Goal: Task Accomplishment & Management: Manage account settings

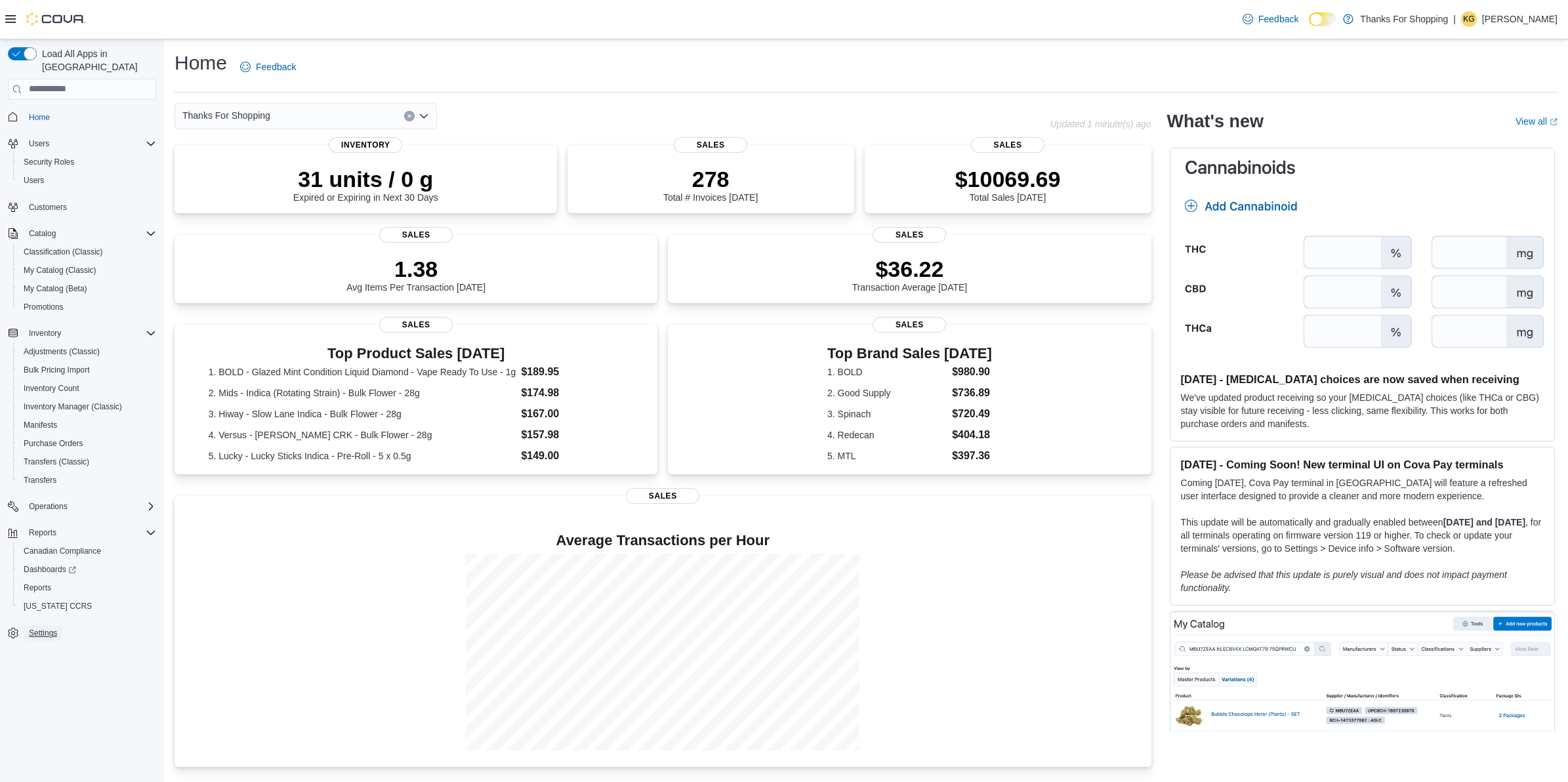
click at [50, 628] on span "Settings" at bounding box center [42, 633] width 29 height 10
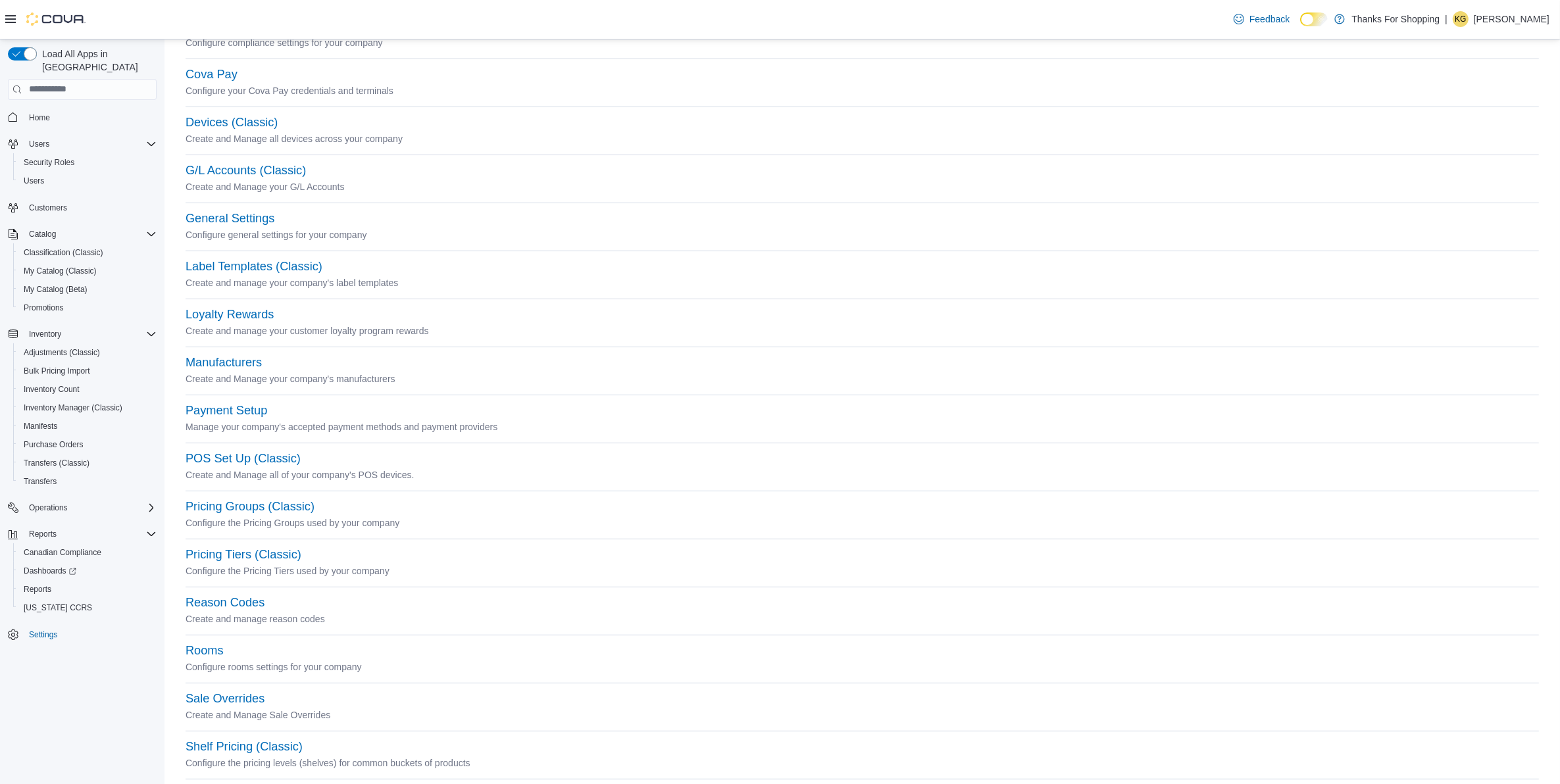
scroll to position [303, 0]
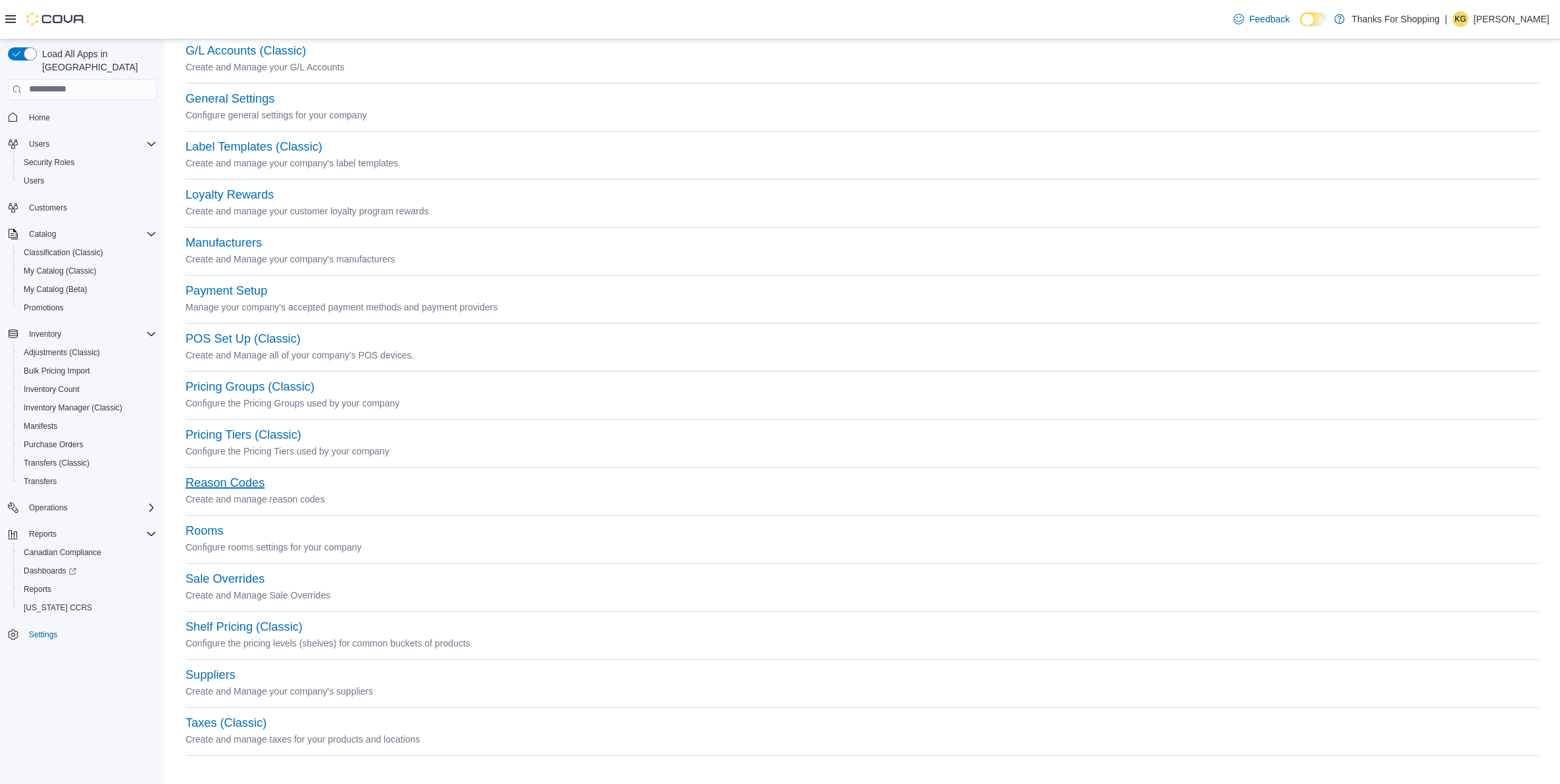
click at [254, 479] on button "Reason Codes" at bounding box center [225, 483] width 79 height 14
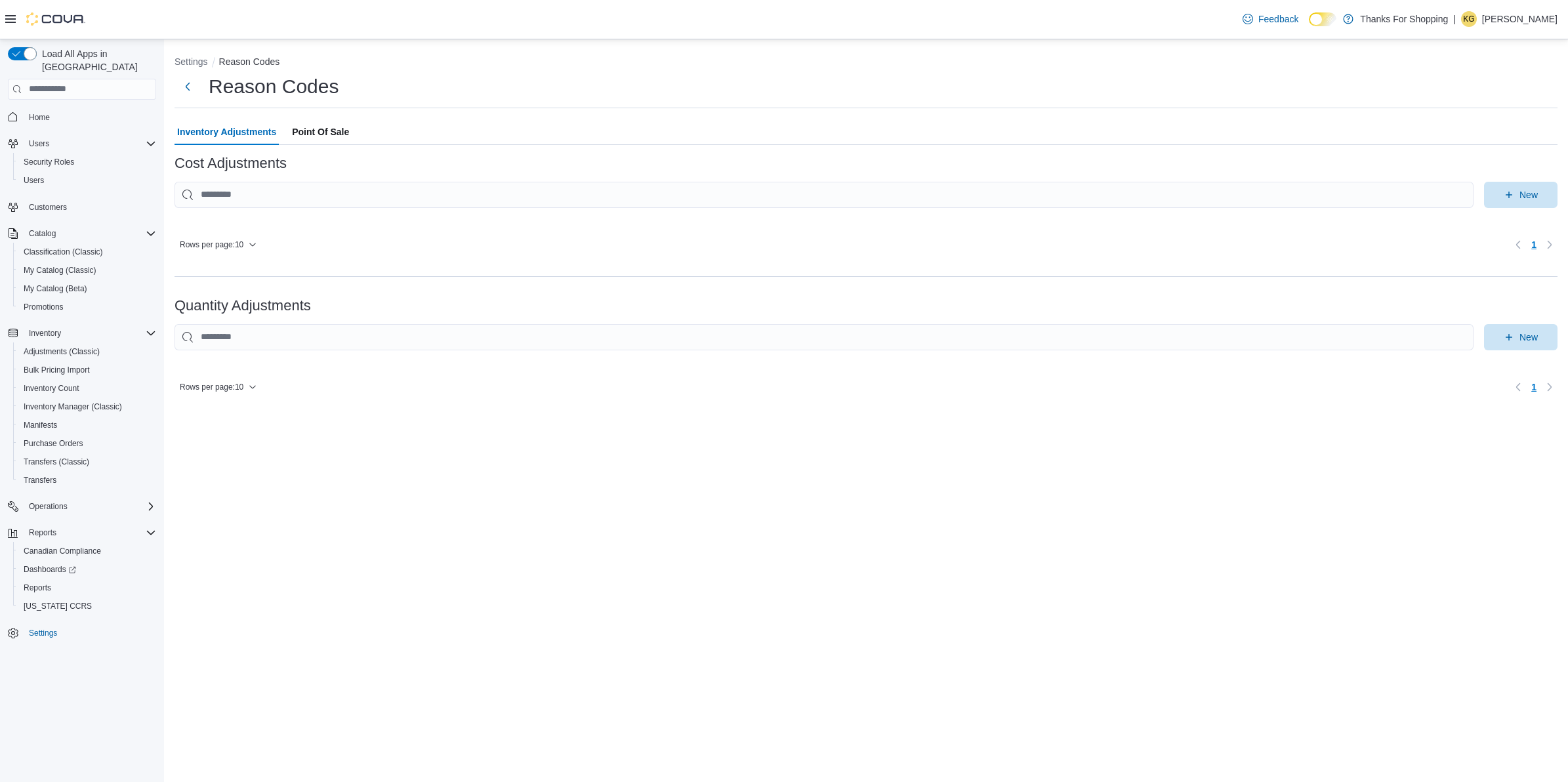
click at [329, 112] on div "Reason Codes Inventory Adjustments Point Of Sale Cost Adjustments New Rows per …" at bounding box center [866, 235] width 1383 height 324
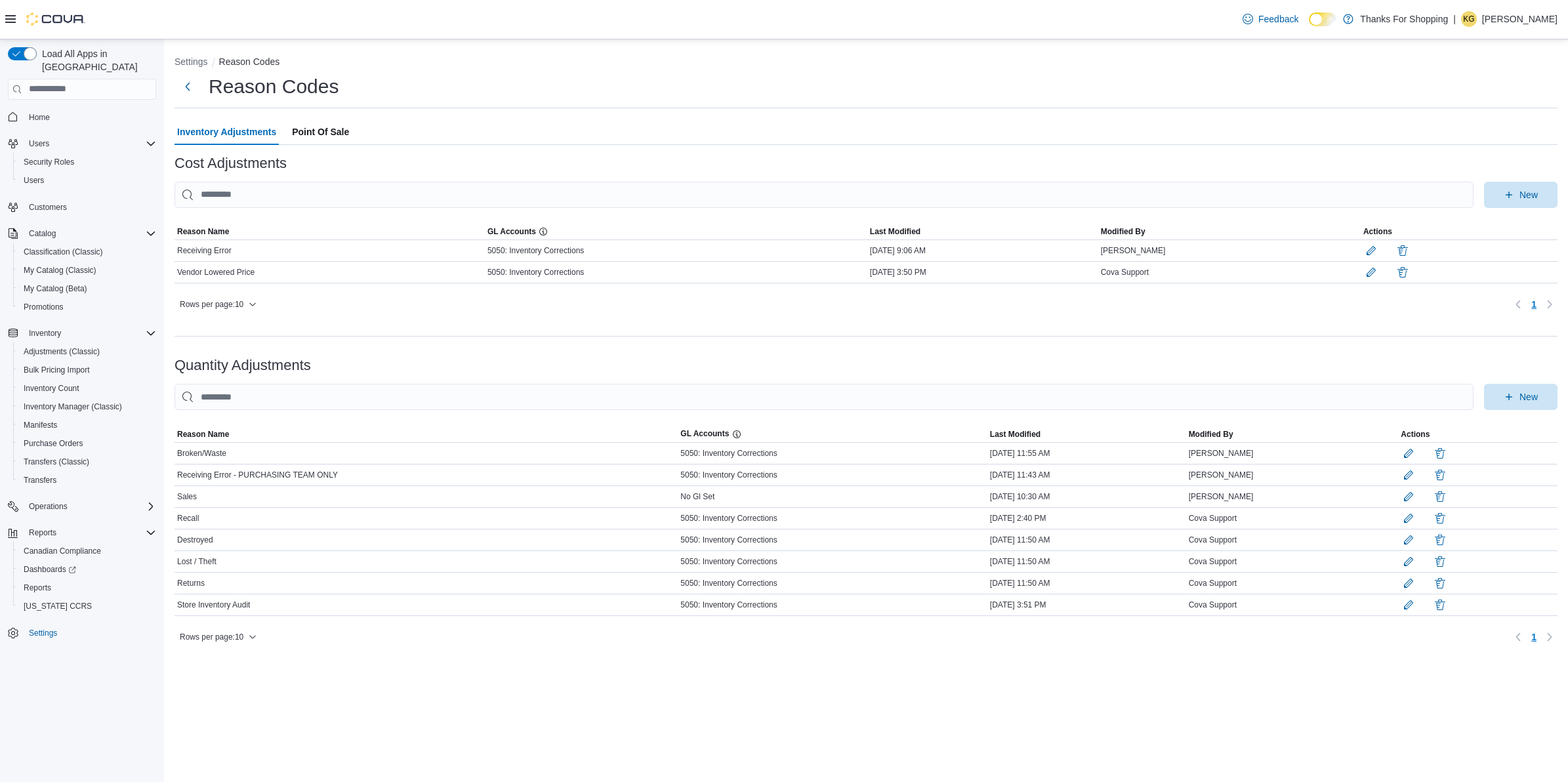
click at [327, 131] on span "Point Of Sale" at bounding box center [320, 131] width 57 height 26
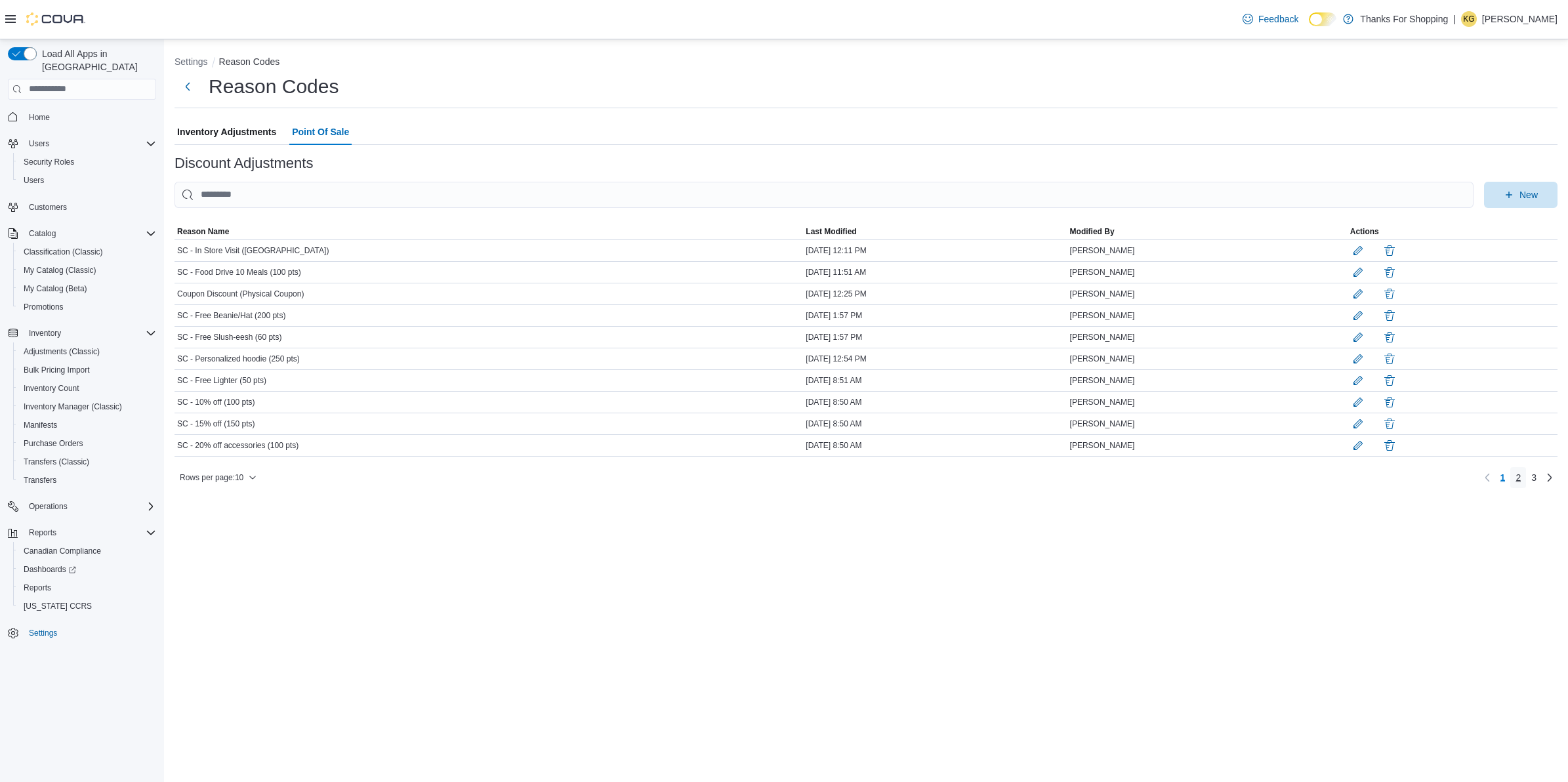
click at [1517, 484] on span "2" at bounding box center [1519, 477] width 5 height 13
